Goal: Navigation & Orientation: Find specific page/section

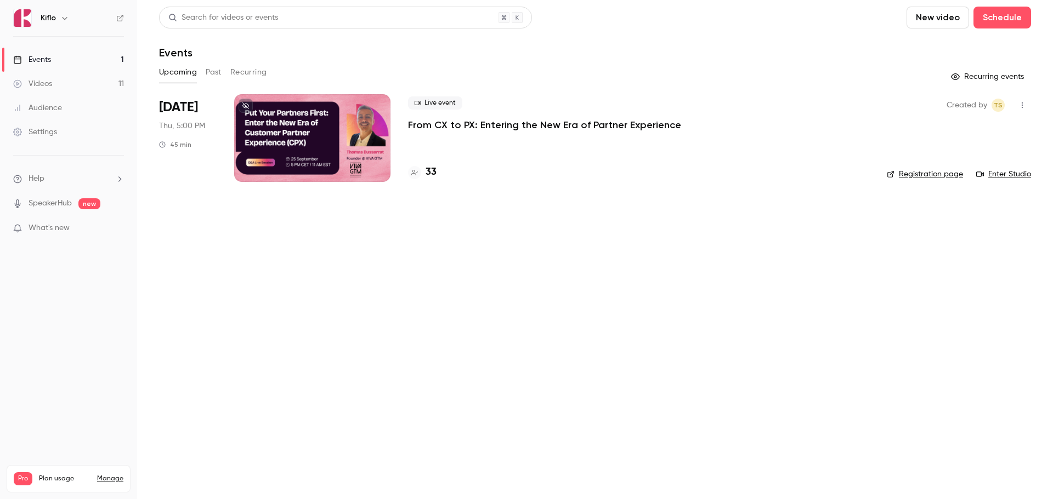
click at [46, 101] on link "Audience" at bounding box center [68, 108] width 137 height 24
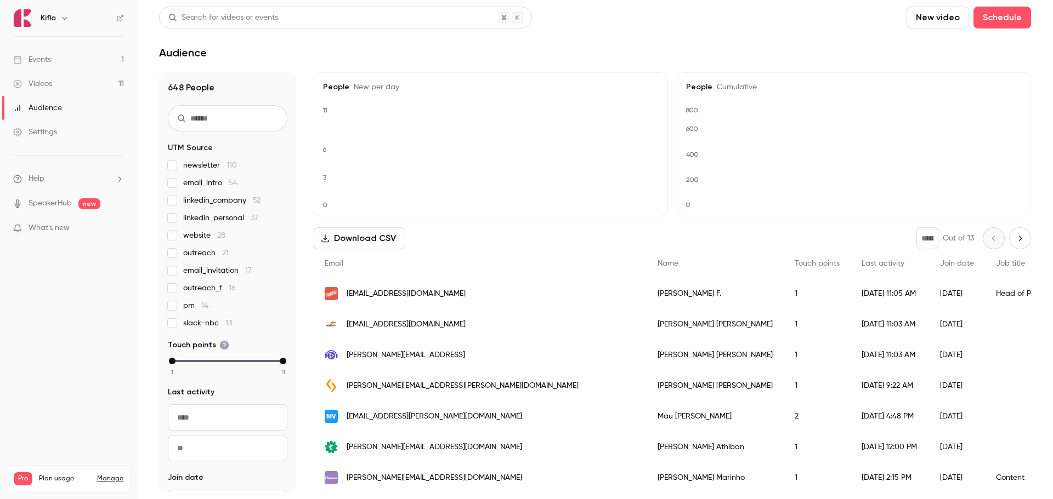
click at [52, 82] on div "Videos" at bounding box center [32, 83] width 39 height 11
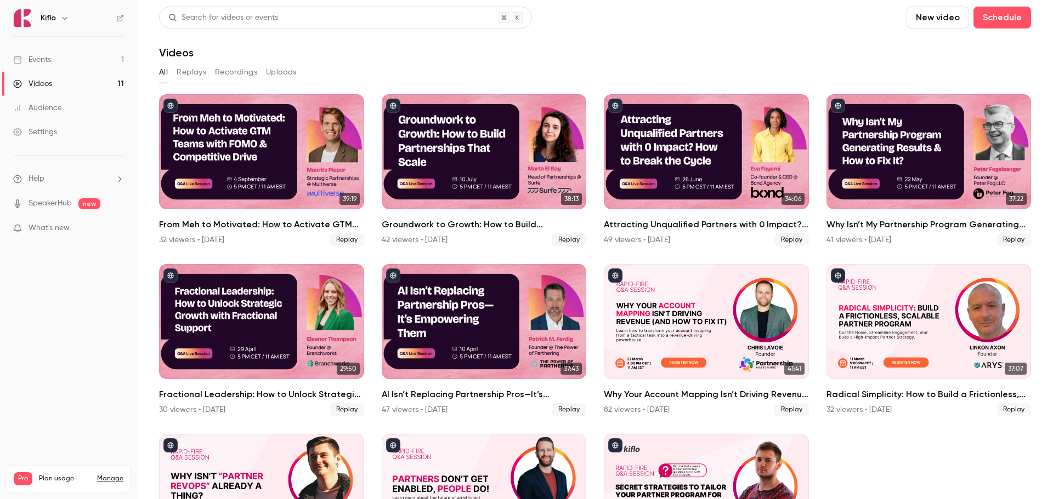
click at [54, 58] on link "Events 1" at bounding box center [68, 60] width 137 height 24
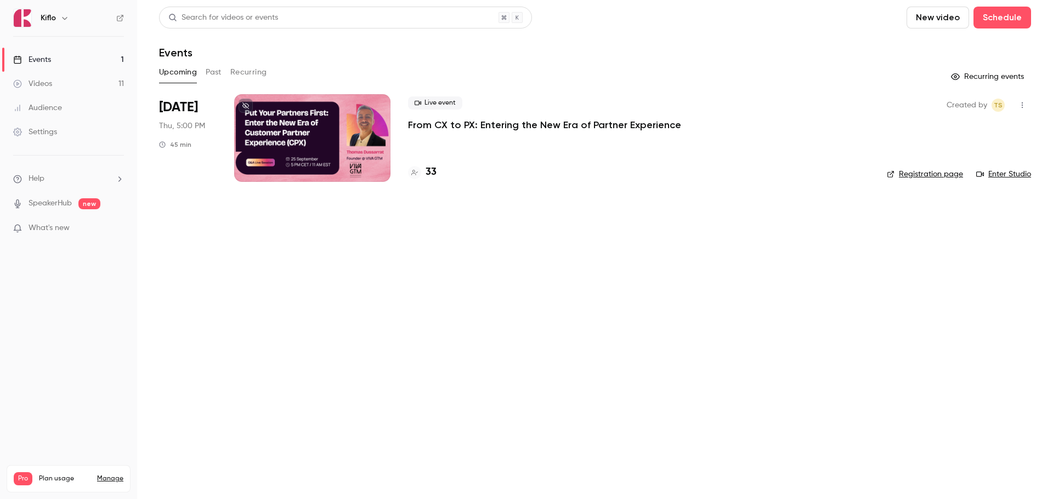
click at [218, 76] on button "Past" at bounding box center [214, 73] width 16 height 18
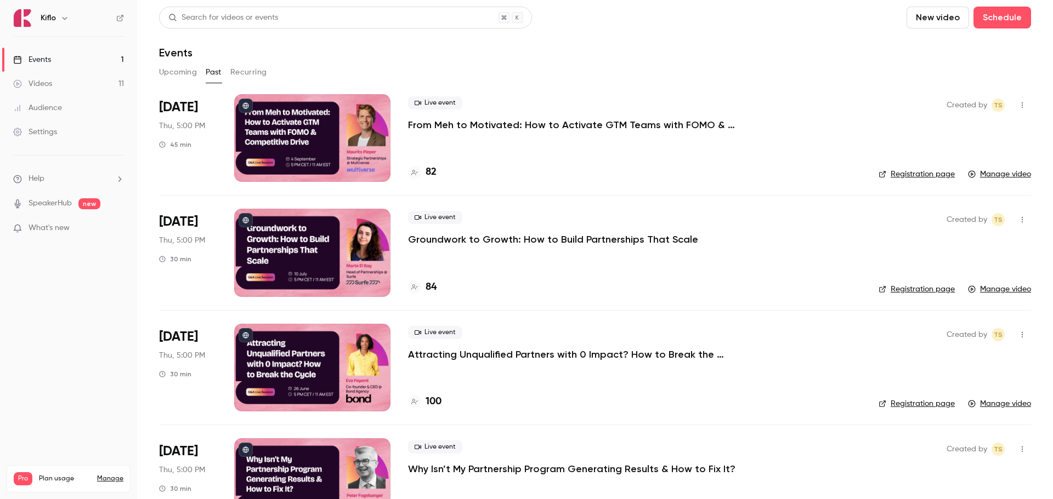
click at [97, 108] on link "Audience" at bounding box center [68, 108] width 137 height 24
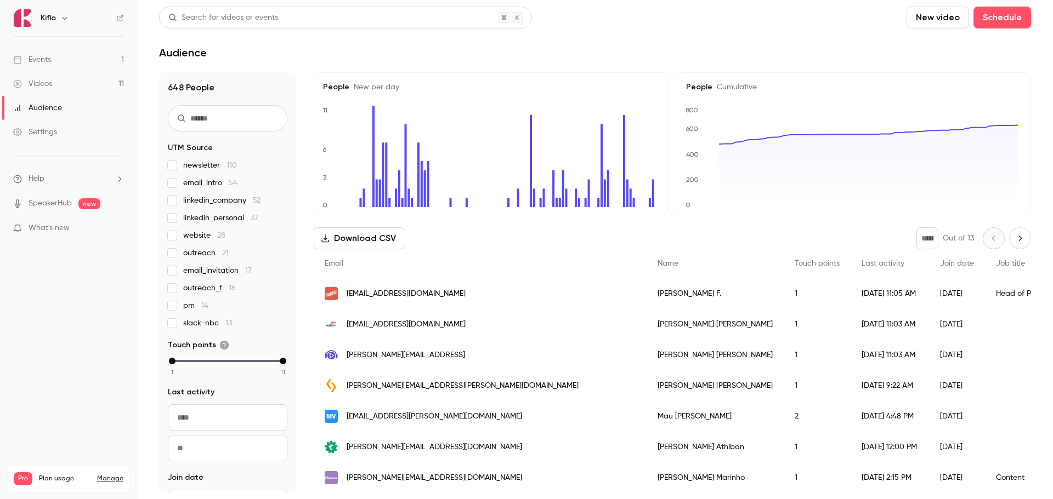
click at [53, 61] on link "Events 1" at bounding box center [68, 60] width 137 height 24
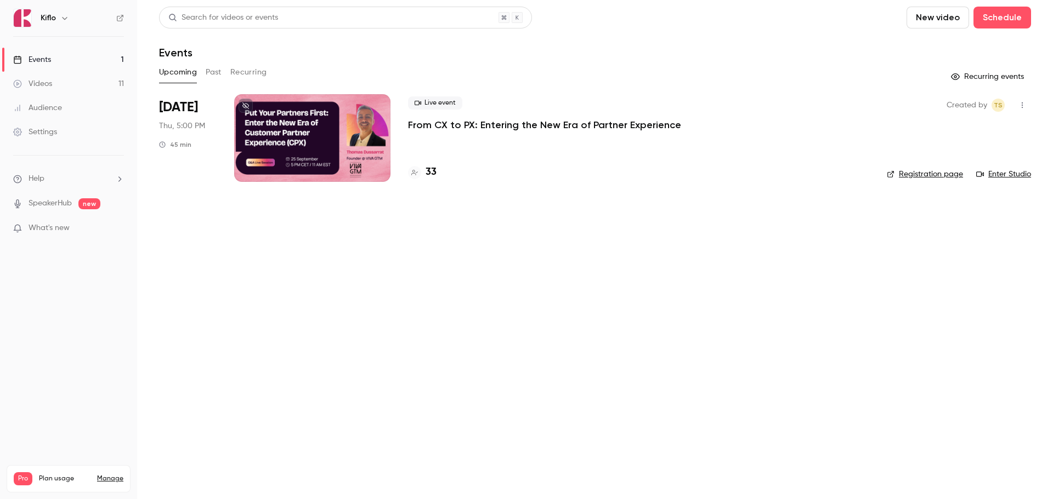
click at [211, 69] on button "Past" at bounding box center [214, 73] width 16 height 18
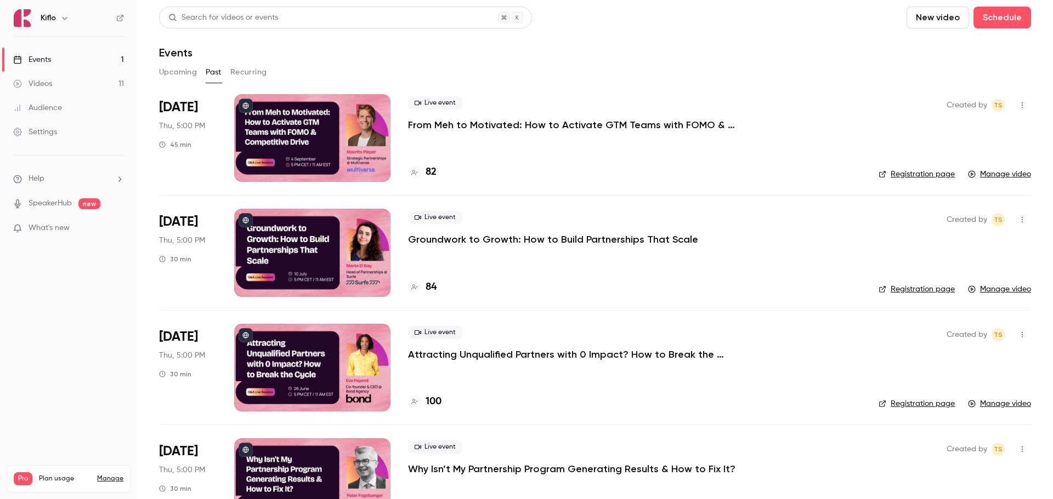
click at [51, 106] on div "Audience" at bounding box center [37, 108] width 49 height 11
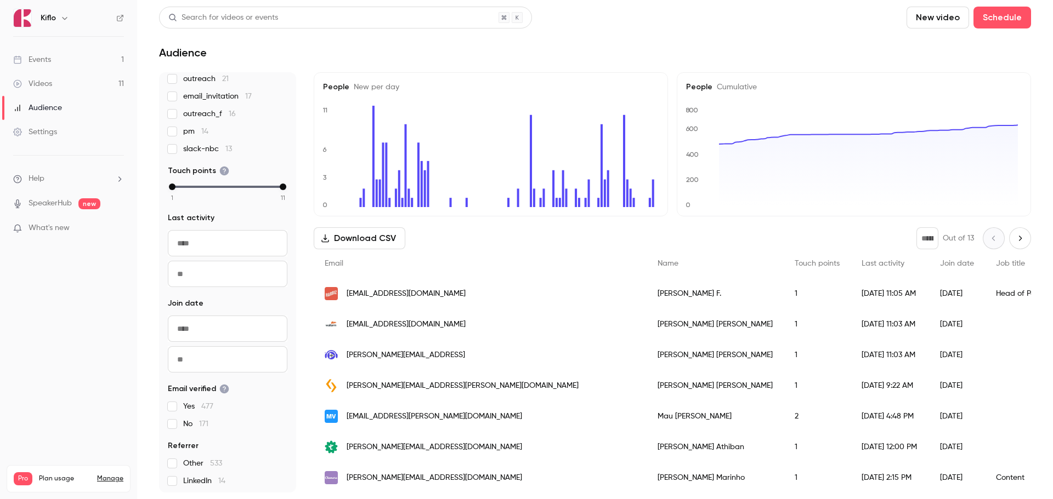
scroll to position [177, 0]
click at [43, 78] on div "Videos" at bounding box center [32, 83] width 39 height 11
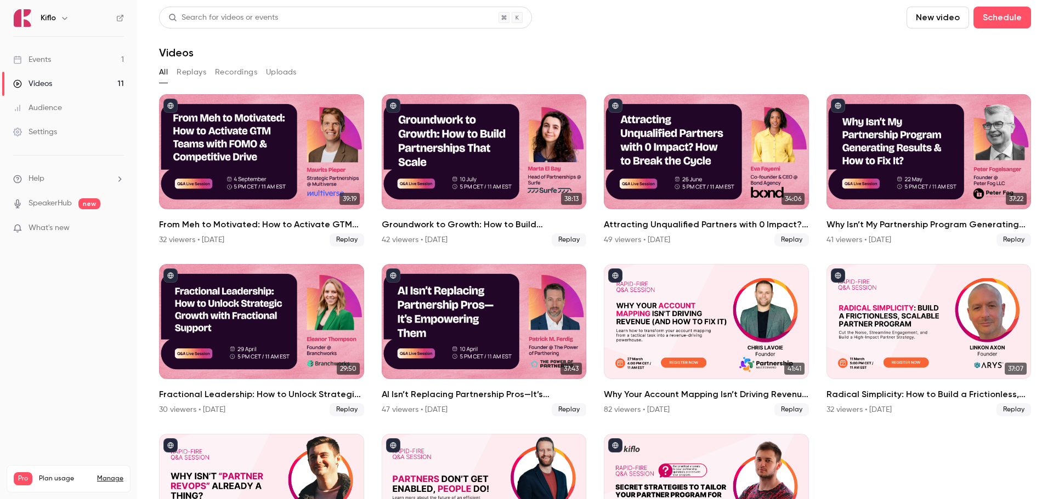
click at [48, 67] on link "Events 1" at bounding box center [68, 60] width 137 height 24
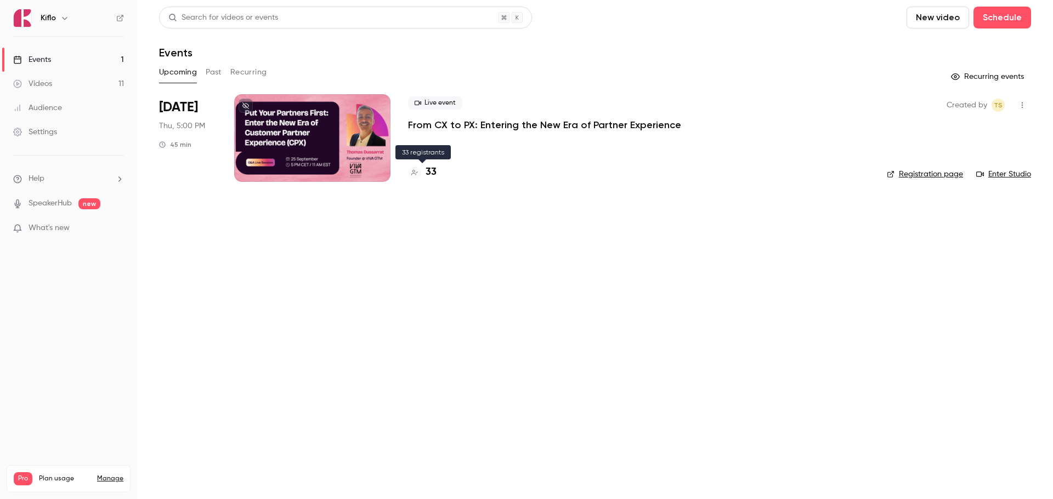
click at [428, 169] on h4 "33" at bounding box center [430, 172] width 11 height 15
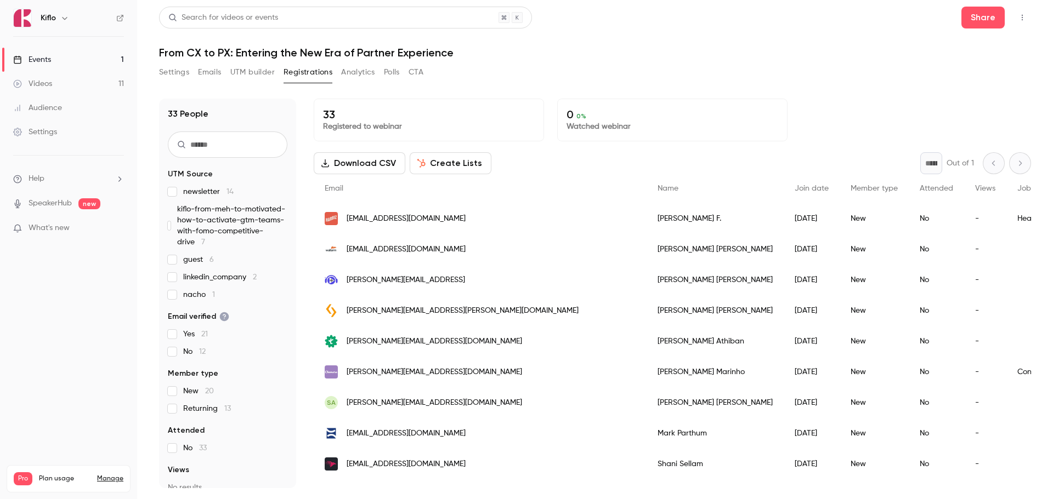
click at [364, 71] on button "Analytics" at bounding box center [358, 73] width 34 height 18
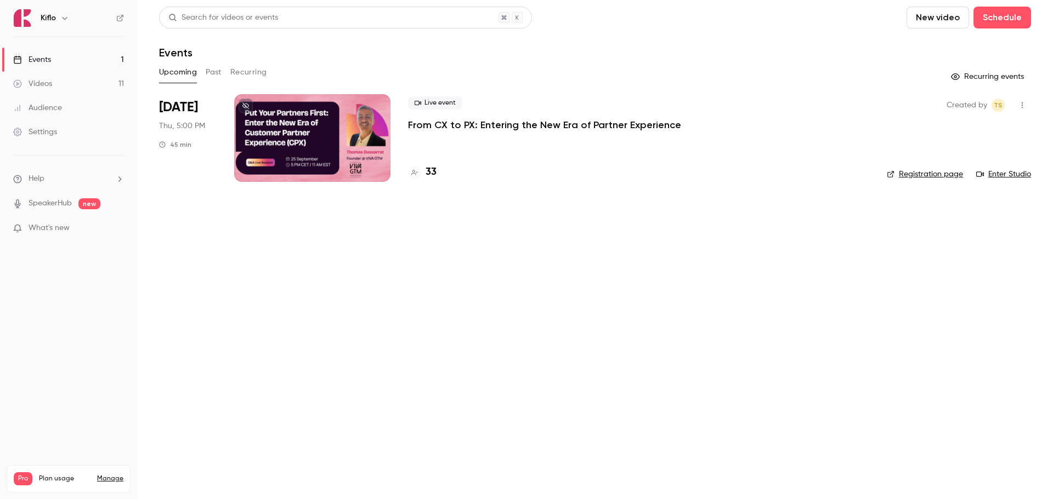
click at [428, 174] on h4 "33" at bounding box center [430, 172] width 11 height 15
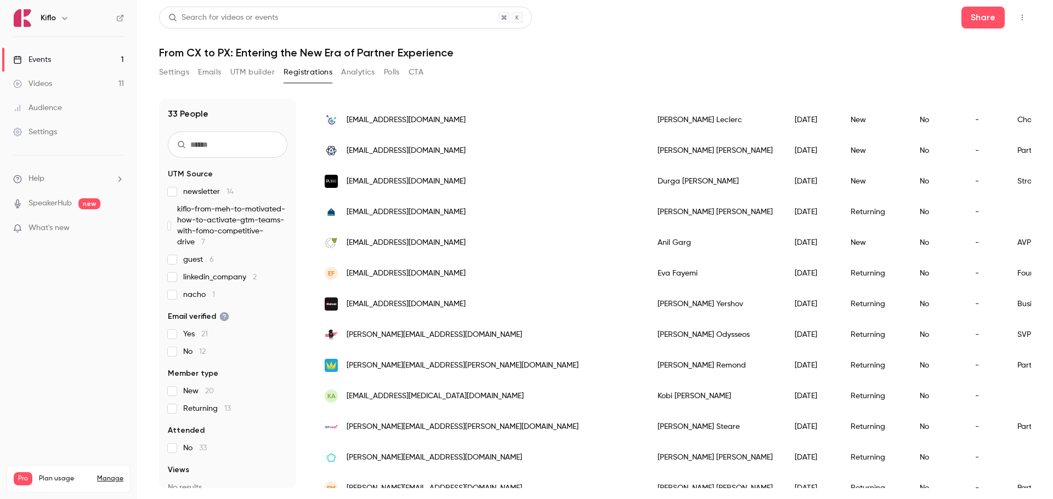
scroll to position [736, 0]
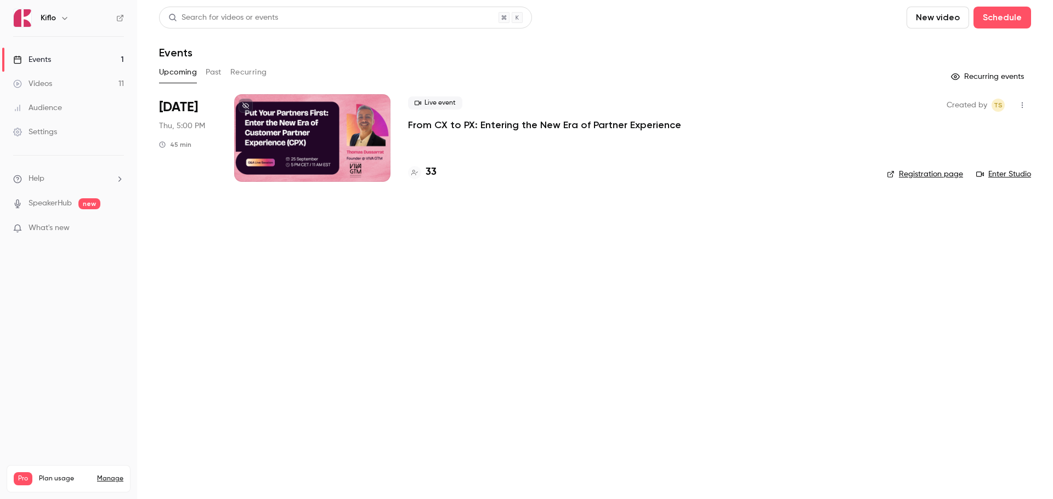
click at [209, 67] on button "Past" at bounding box center [214, 73] width 16 height 18
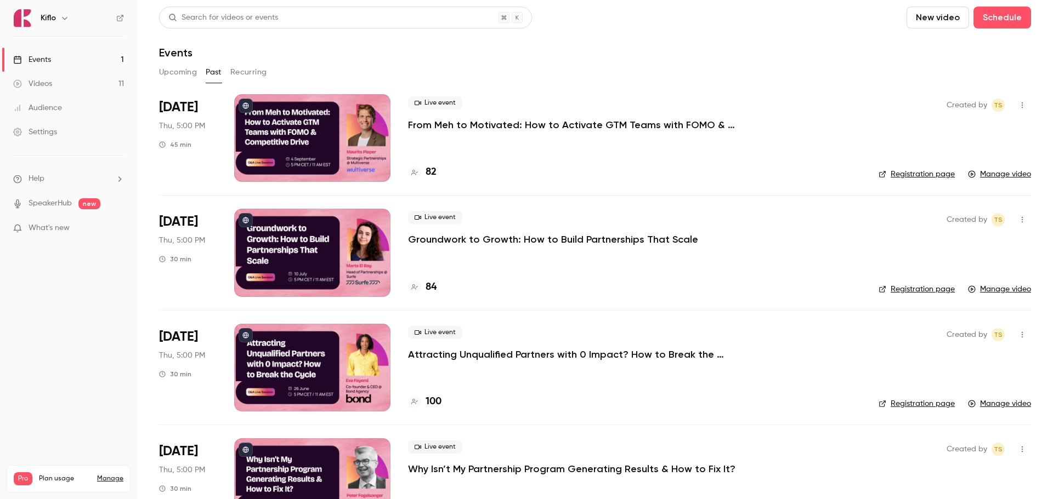
click at [438, 172] on div "82" at bounding box center [634, 172] width 453 height 15
click at [429, 173] on h4 "82" at bounding box center [430, 172] width 11 height 15
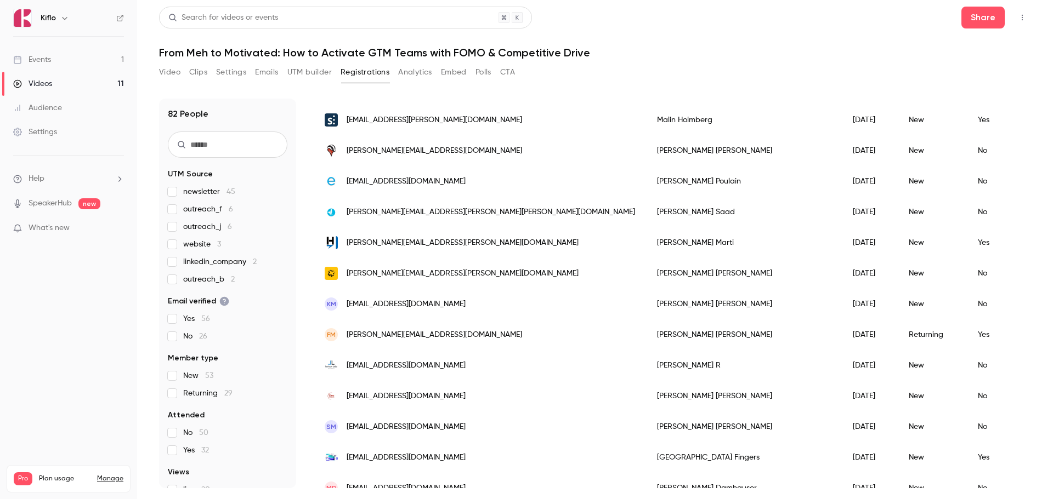
scroll to position [1097, 0]
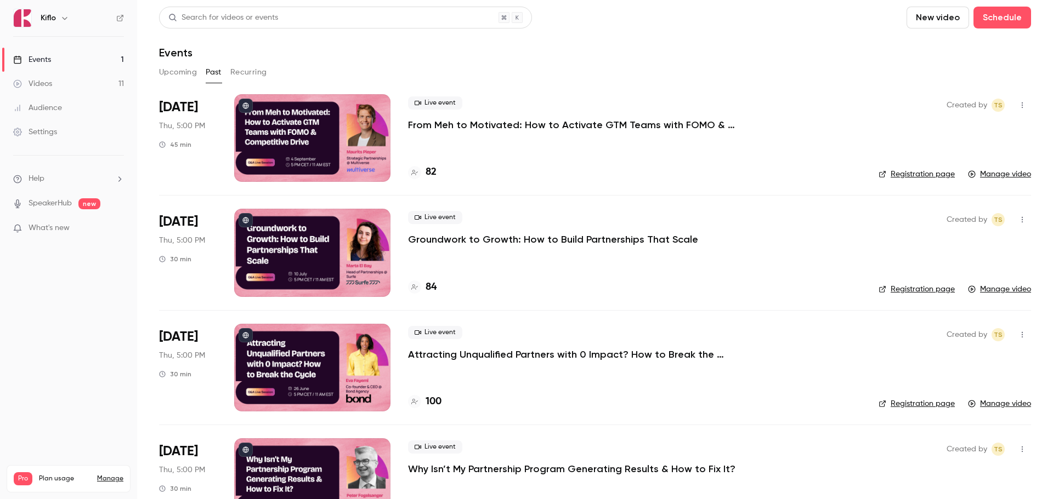
click at [51, 112] on div "Audience" at bounding box center [37, 108] width 49 height 11
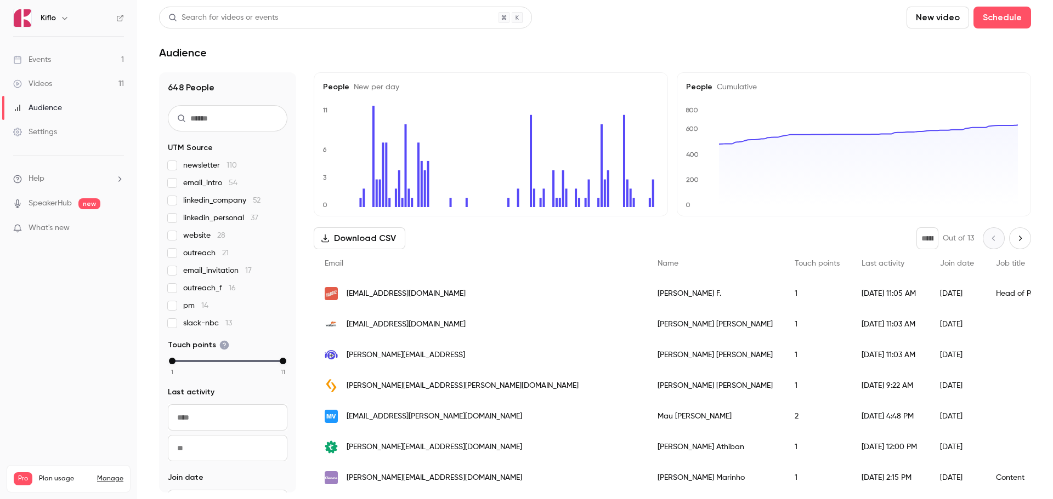
click at [31, 63] on div "Events" at bounding box center [32, 59] width 38 height 11
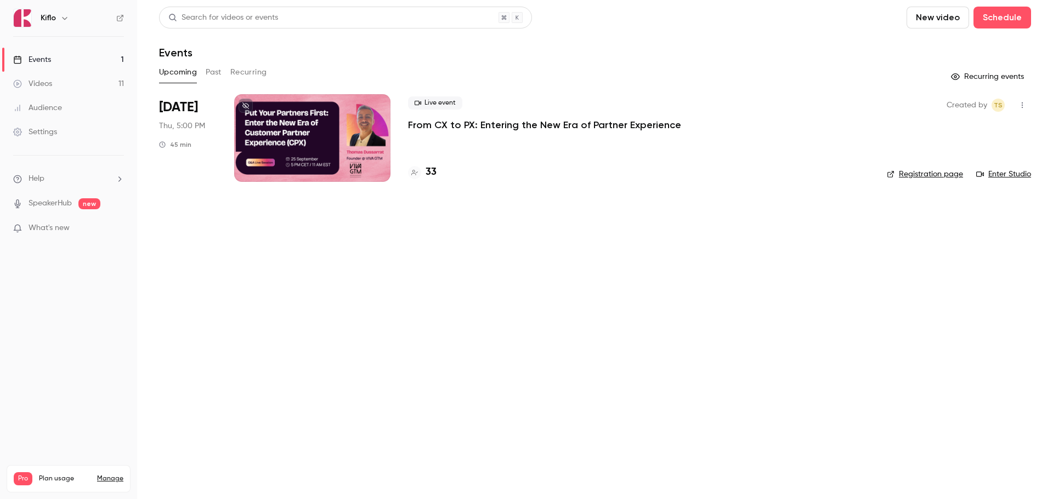
click at [70, 107] on link "Audience" at bounding box center [68, 108] width 137 height 24
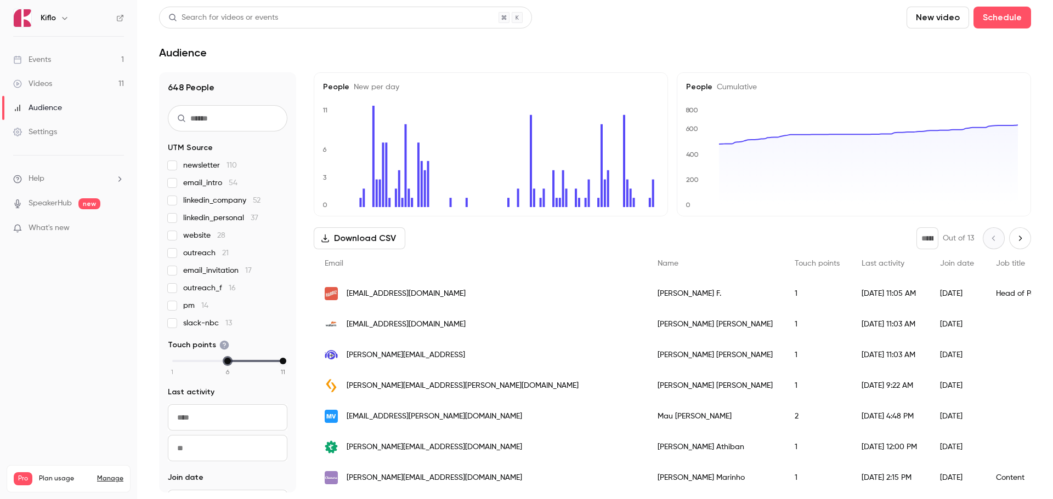
drag, startPoint x: 174, startPoint y: 362, endPoint x: 230, endPoint y: 357, distance: 56.2
click at [230, 357] on fieldset "Touch points 1 2 3 4 5 6 7 8 9 10 11" at bounding box center [228, 358] width 120 height 36
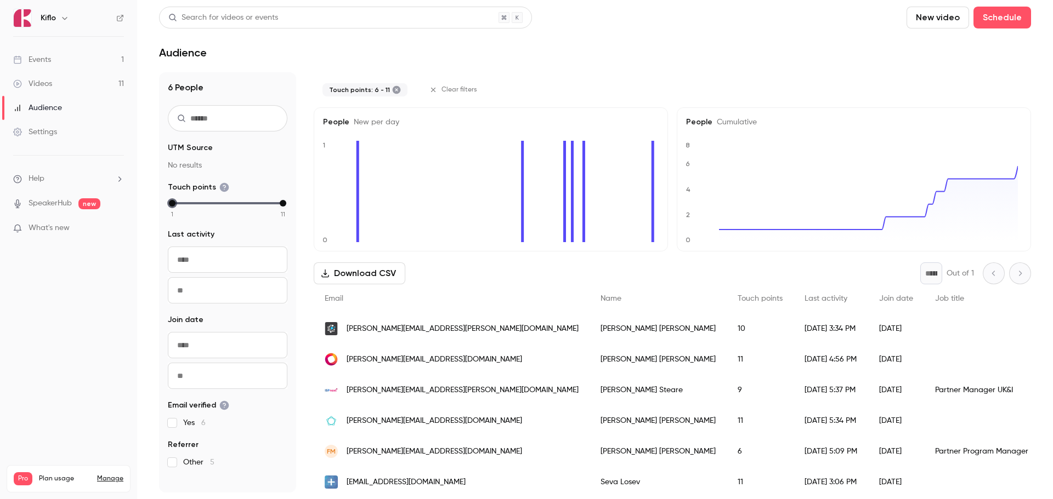
drag, startPoint x: 226, startPoint y: 203, endPoint x: 118, endPoint y: 209, distance: 108.7
click at [120, 209] on div "Kiflo Events 1 Videos 11 Audience Settings Help SpeakerHub new What's new Pro P…" at bounding box center [526, 249] width 1053 height 499
